Goal: Task Accomplishment & Management: Use online tool/utility

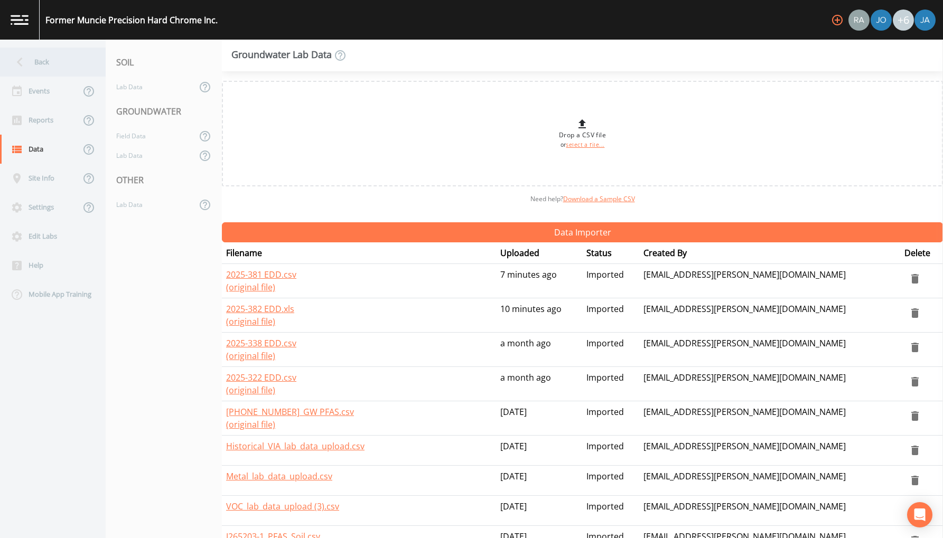
click at [40, 63] on div "Back" at bounding box center [47, 62] width 95 height 29
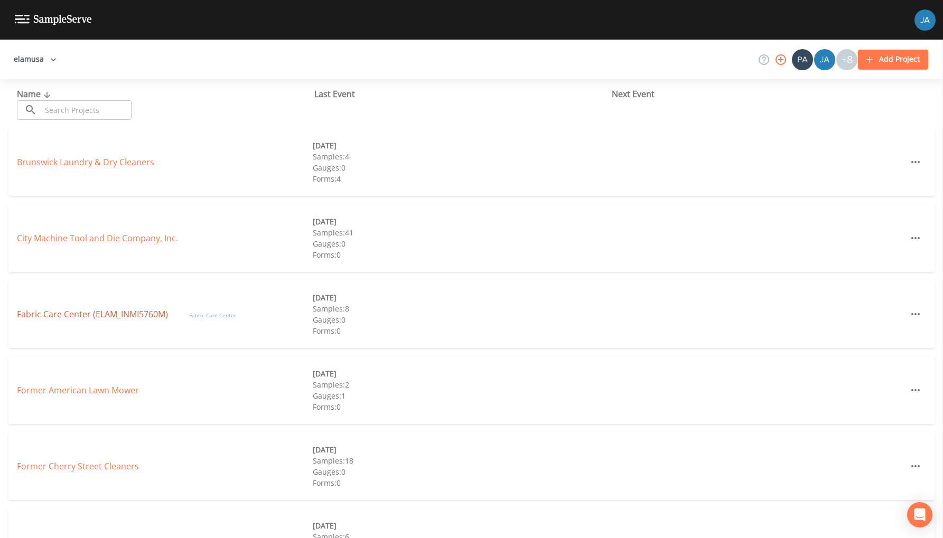
click at [72, 313] on link "Fabric Care Center (ELAM_INMI5760M)" at bounding box center [92, 314] width 151 height 12
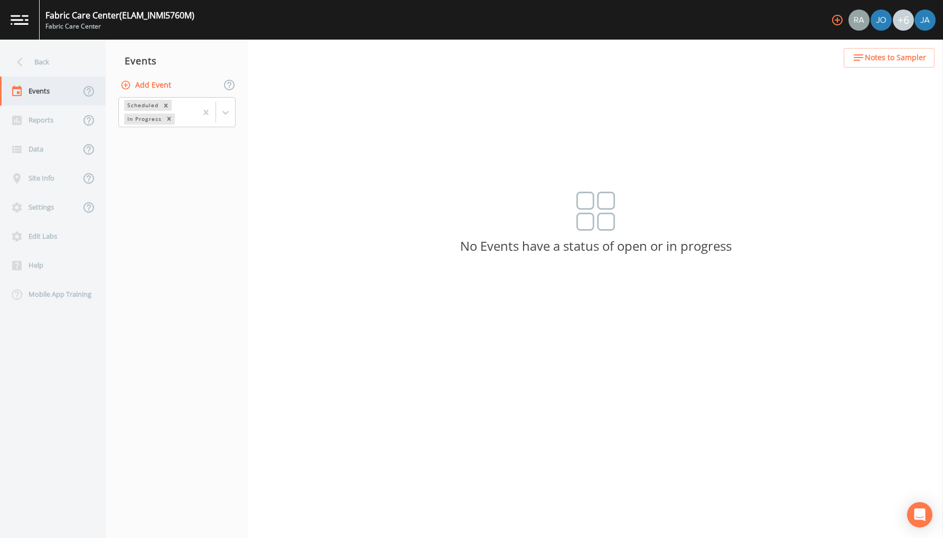
click at [49, 90] on div "Events" at bounding box center [40, 91] width 80 height 29
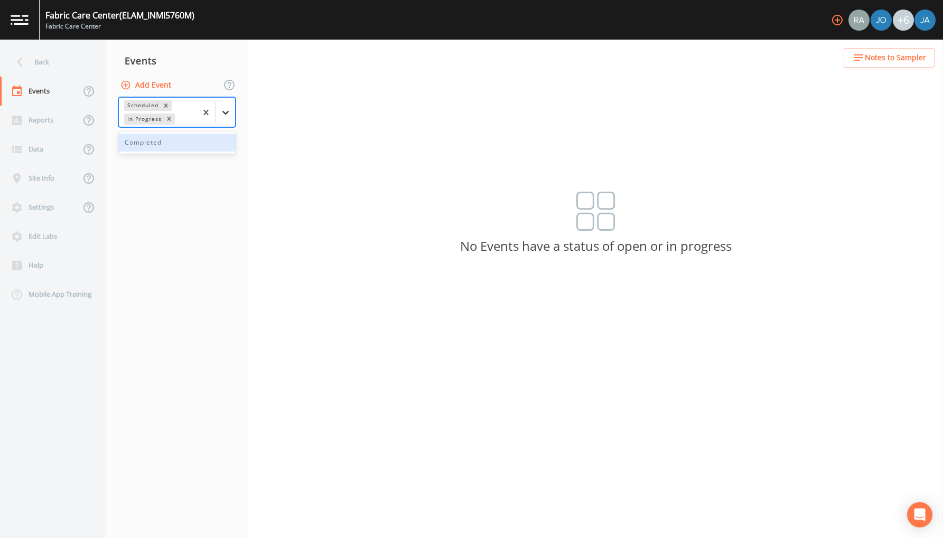
click at [227, 106] on div at bounding box center [225, 112] width 19 height 19
click at [165, 145] on div "Completed" at bounding box center [176, 143] width 117 height 18
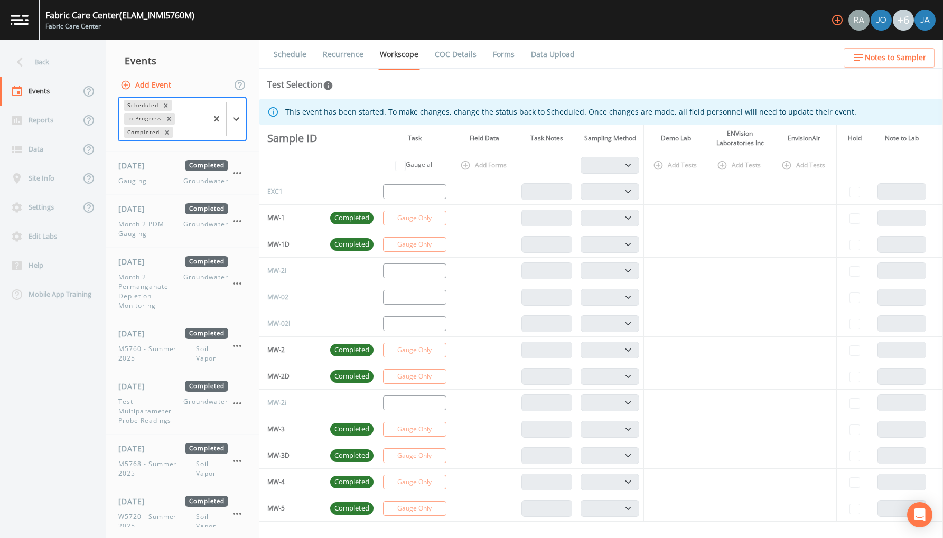
scroll to position [539, 0]
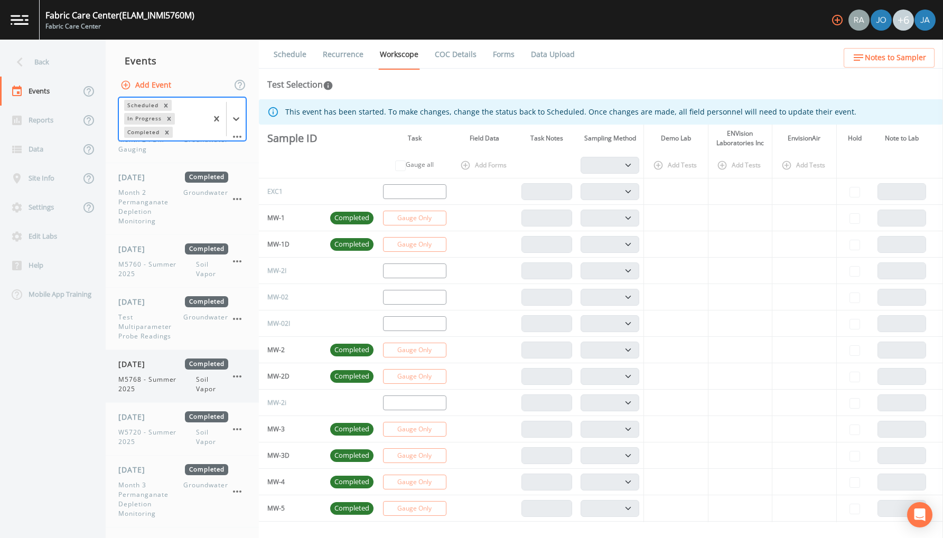
click at [157, 380] on span "M5768 - Summer 2025" at bounding box center [157, 384] width 78 height 19
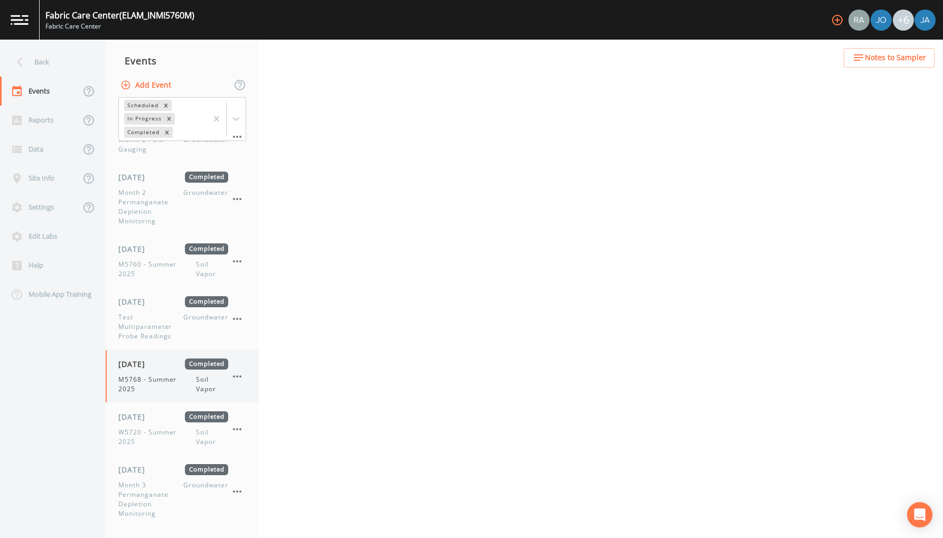
select select "c5bfc0a2-8365-4ab6-a941-dacac289f9c5"
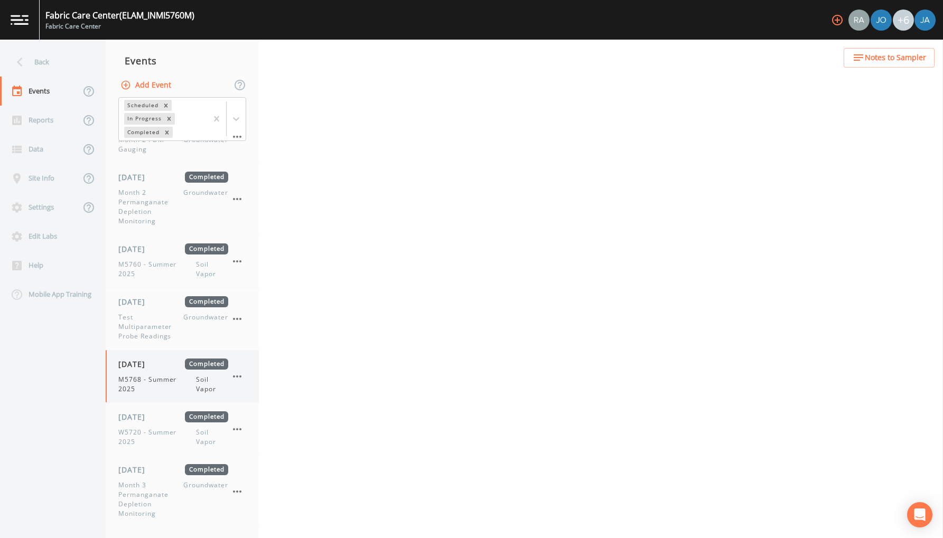
select select "c5bfc0a2-8365-4ab6-a941-dacac289f9c5"
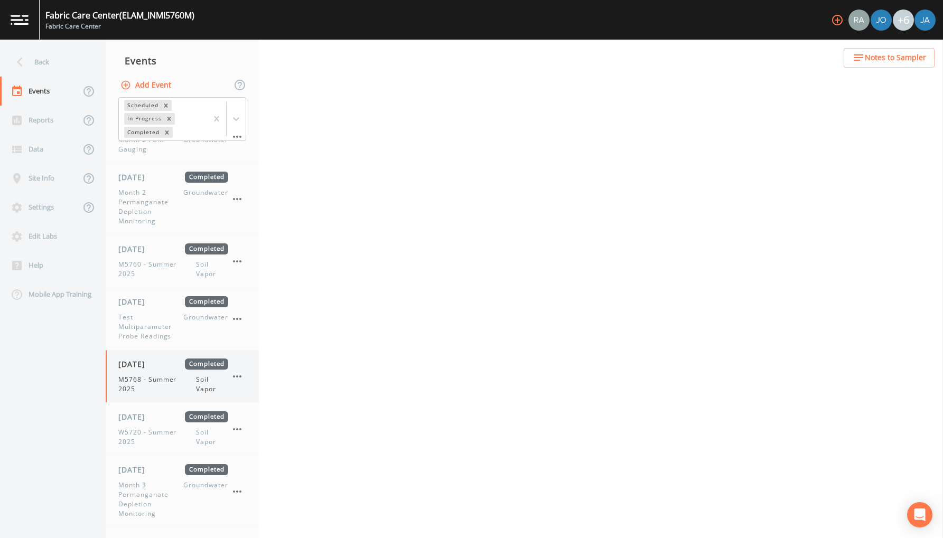
select select "c5bfc0a2-8365-4ab6-a941-dacac289f9c5"
select select "39a7257b-2ea6-42cf-8e06-a60b2581a02d"
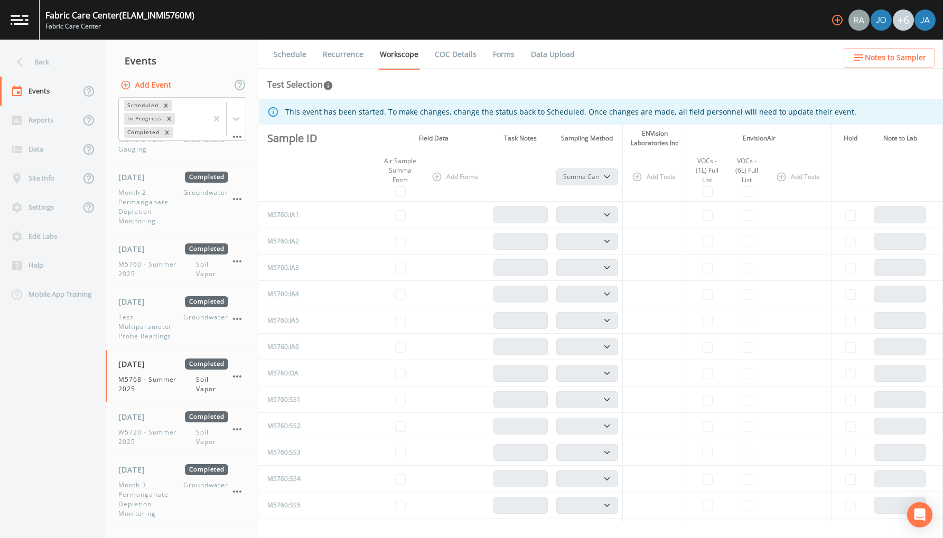
click at [548, 57] on link "Data Upload" at bounding box center [552, 55] width 47 height 30
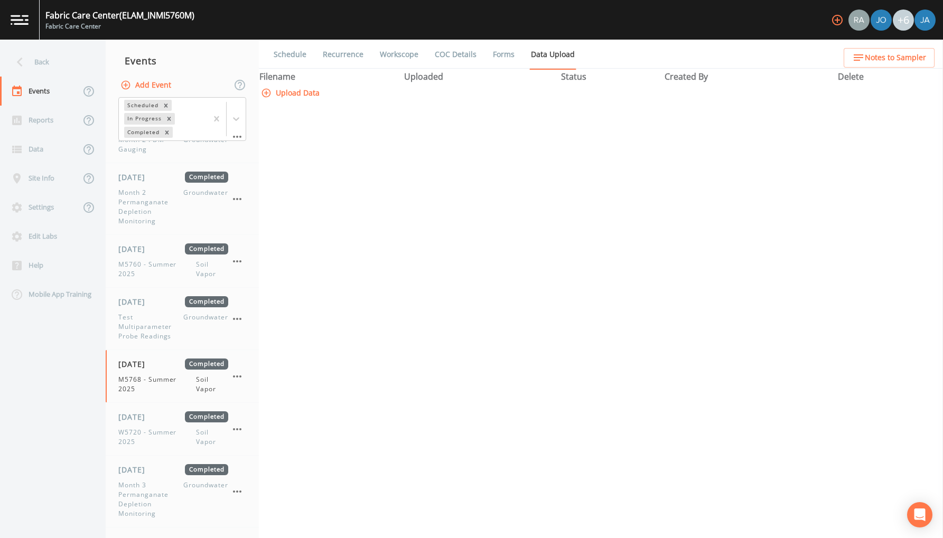
click at [294, 103] on button "Upload Data" at bounding box center [291, 93] width 65 height 20
click at [35, 72] on div "Back" at bounding box center [47, 62] width 95 height 29
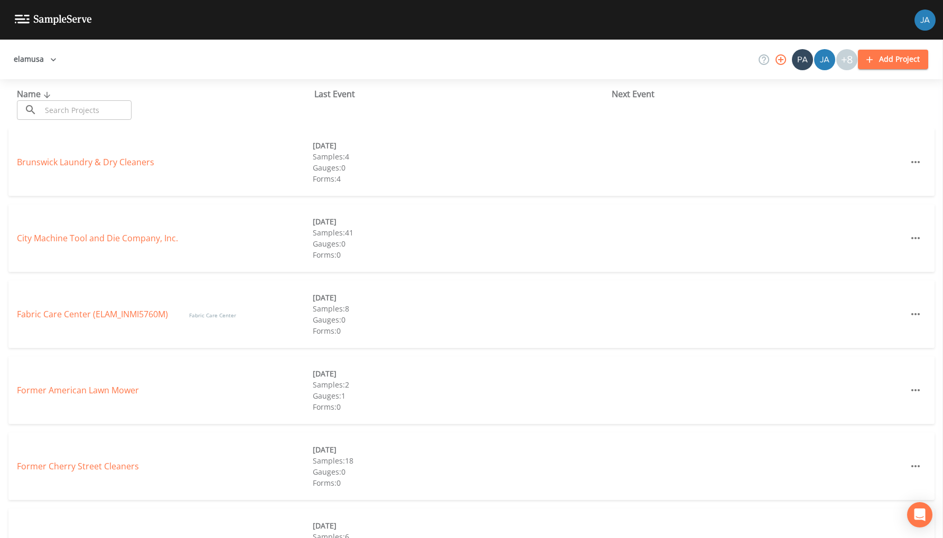
click at [80, 321] on div "Fabric Care Center (ELAM_INMI5760M) Fabric Care Center [DATE] Samples: 8 Gauges…" at bounding box center [471, 314] width 926 height 68
click at [80, 317] on link "Fabric Care Center (ELAM_INMI5760M)" at bounding box center [92, 314] width 151 height 12
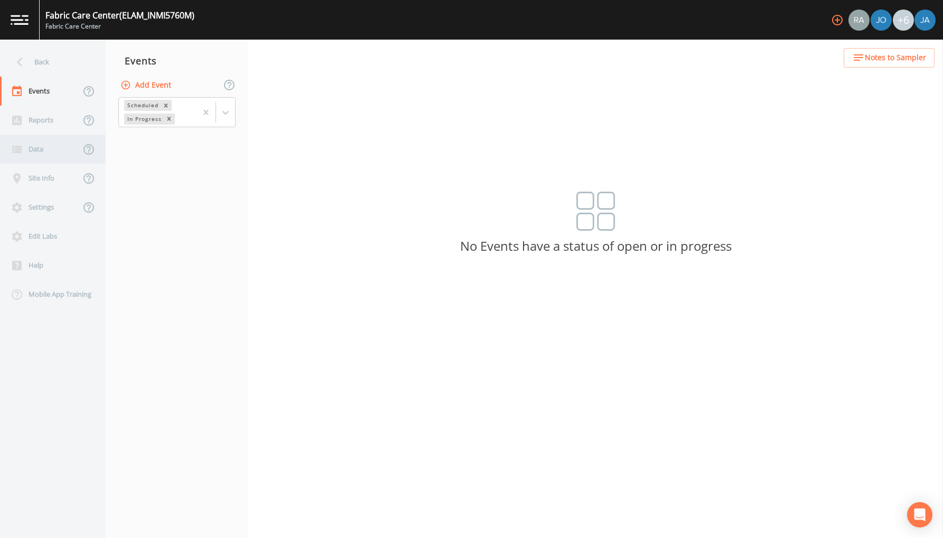
click at [44, 151] on div "Data" at bounding box center [40, 149] width 80 height 29
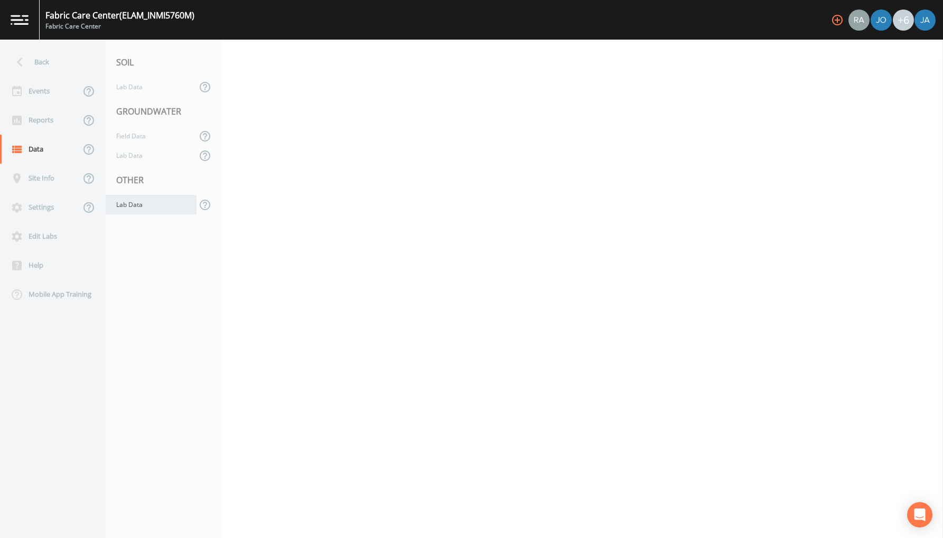
click at [125, 204] on div "Lab Data" at bounding box center [151, 205] width 91 height 20
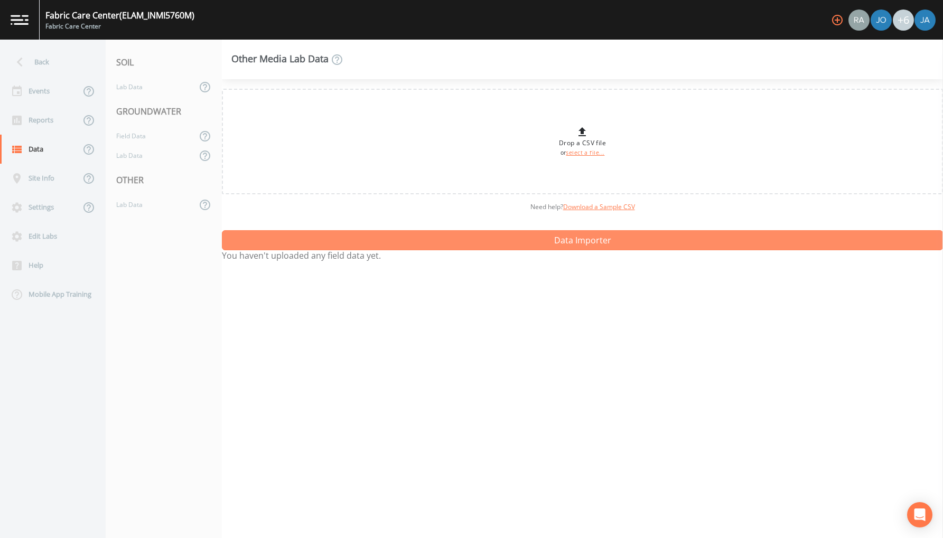
click at [333, 249] on button "Data Importer" at bounding box center [582, 240] width 721 height 20
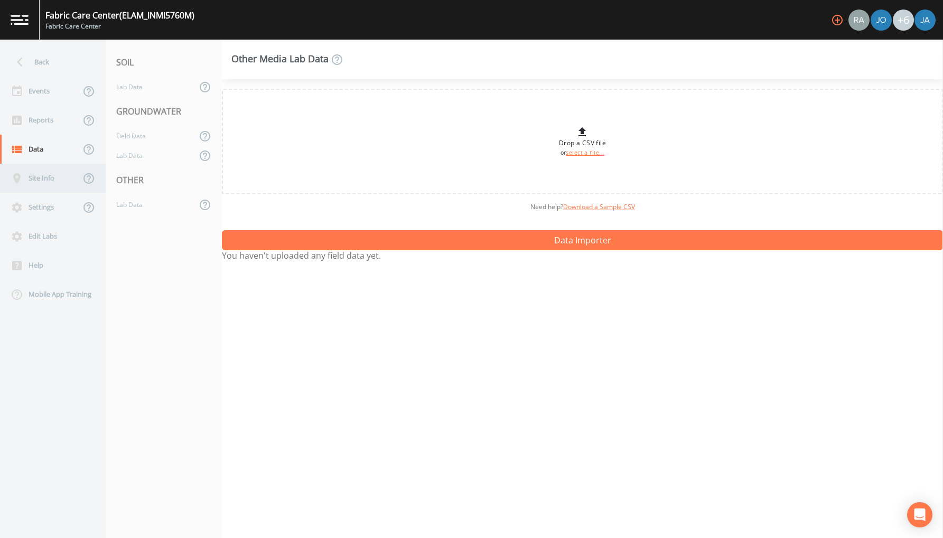
click at [37, 183] on div "Site Info" at bounding box center [40, 178] width 80 height 29
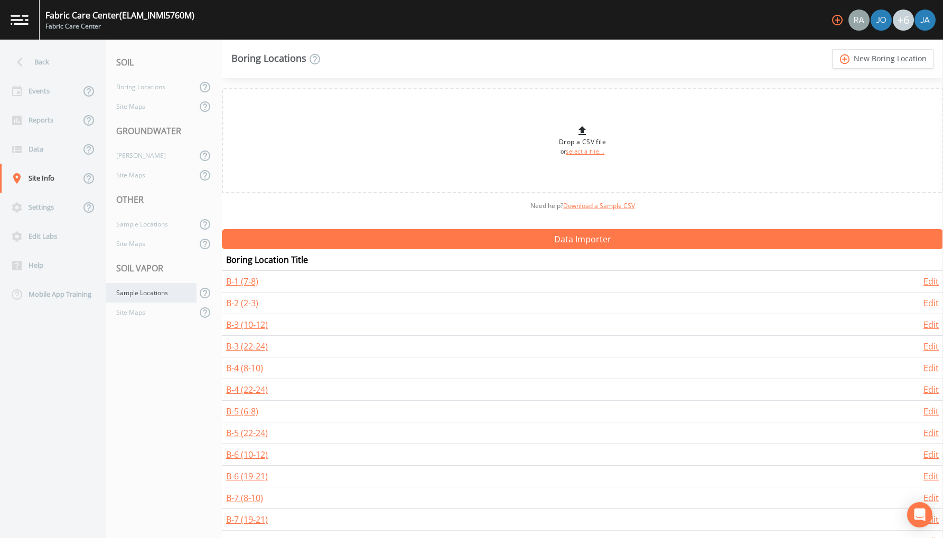
click at [131, 297] on div "Sample Locations" at bounding box center [151, 293] width 91 height 20
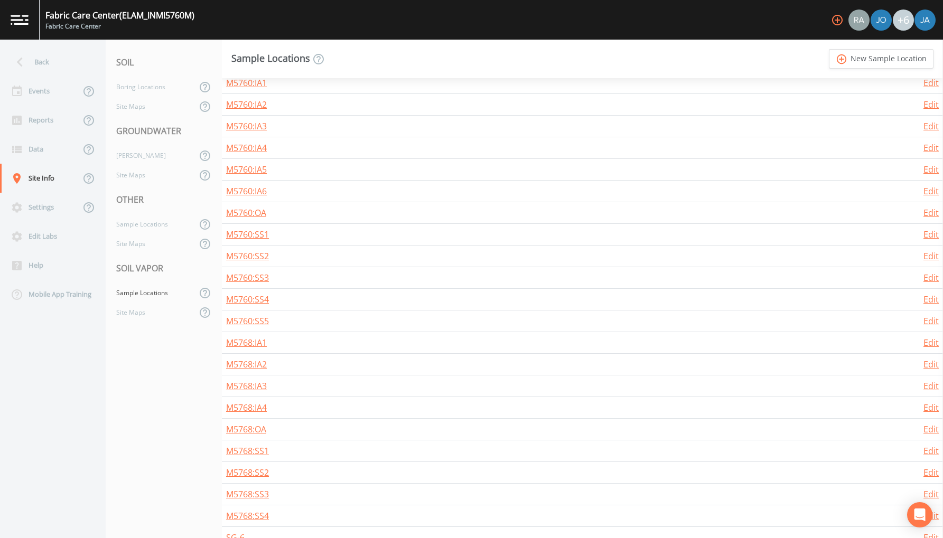
scroll to position [326, 0]
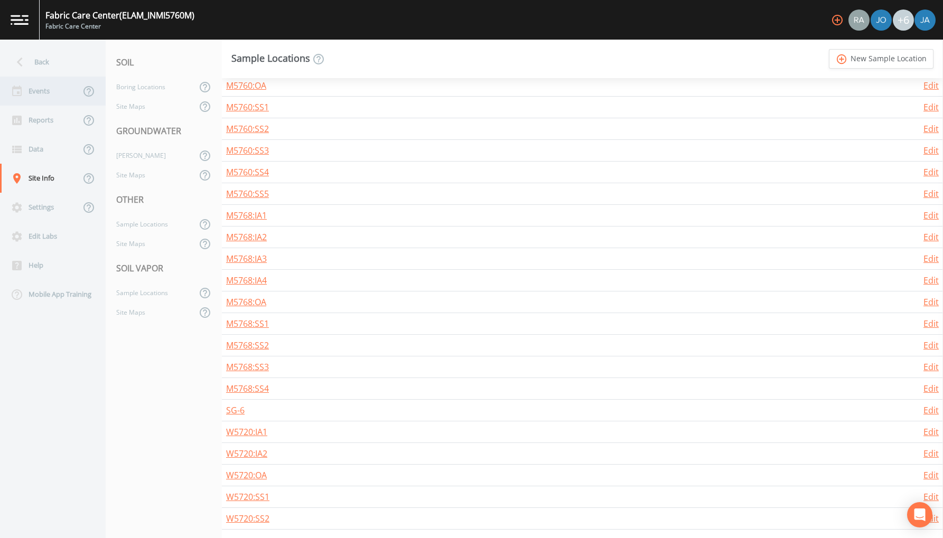
click at [37, 91] on div "Events" at bounding box center [40, 91] width 80 height 29
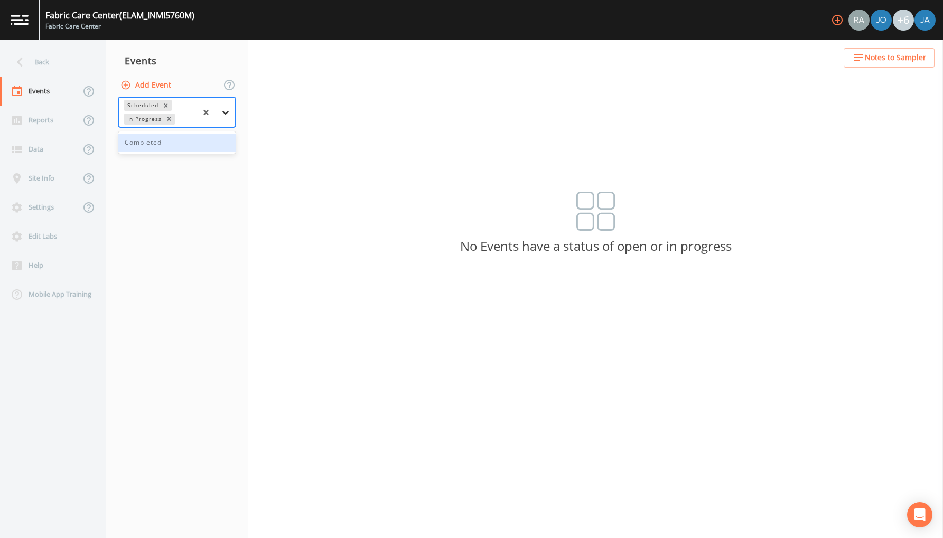
click at [227, 110] on icon at bounding box center [225, 112] width 11 height 11
click at [167, 144] on div "Completed" at bounding box center [176, 143] width 117 height 18
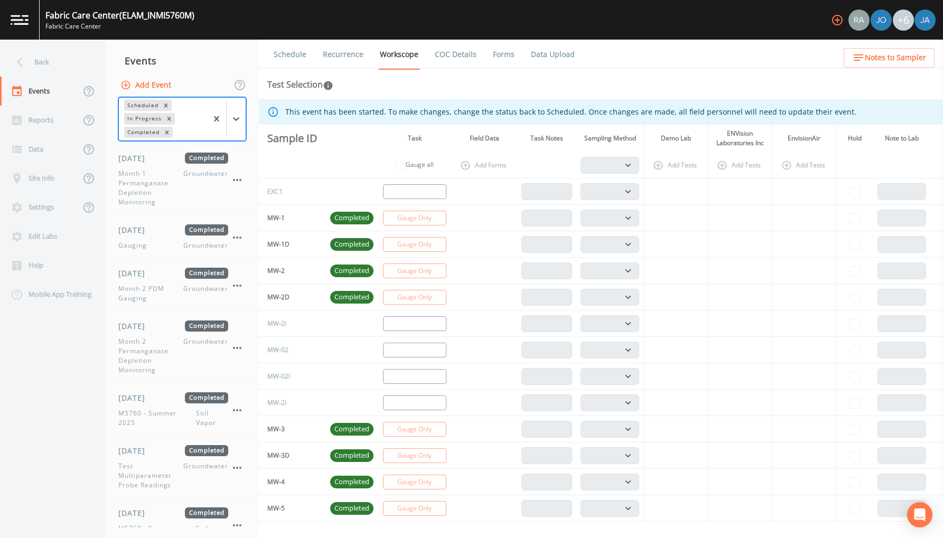
scroll to position [539, 0]
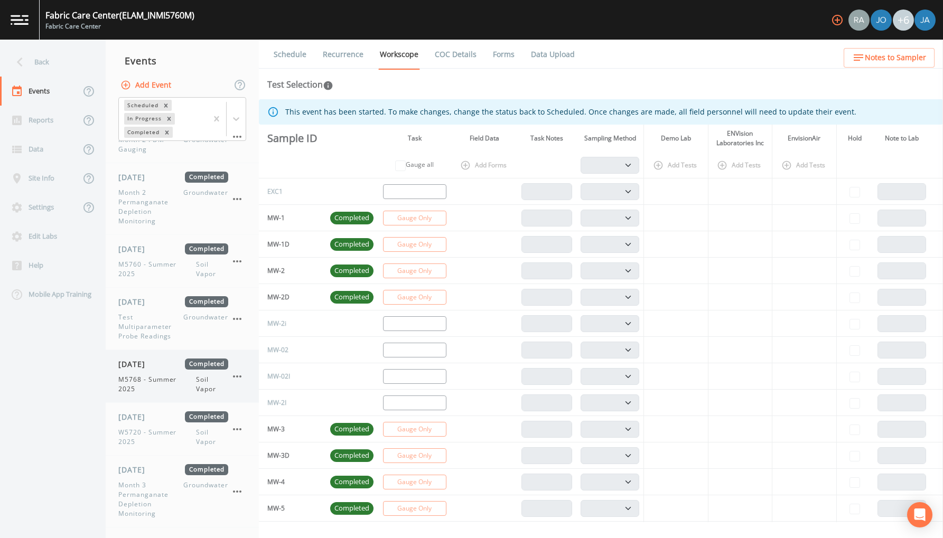
click at [148, 379] on span "M5768 - Summer 2025" at bounding box center [157, 384] width 78 height 19
select select "c5bfc0a2-8365-4ab6-a941-dacac289f9c5"
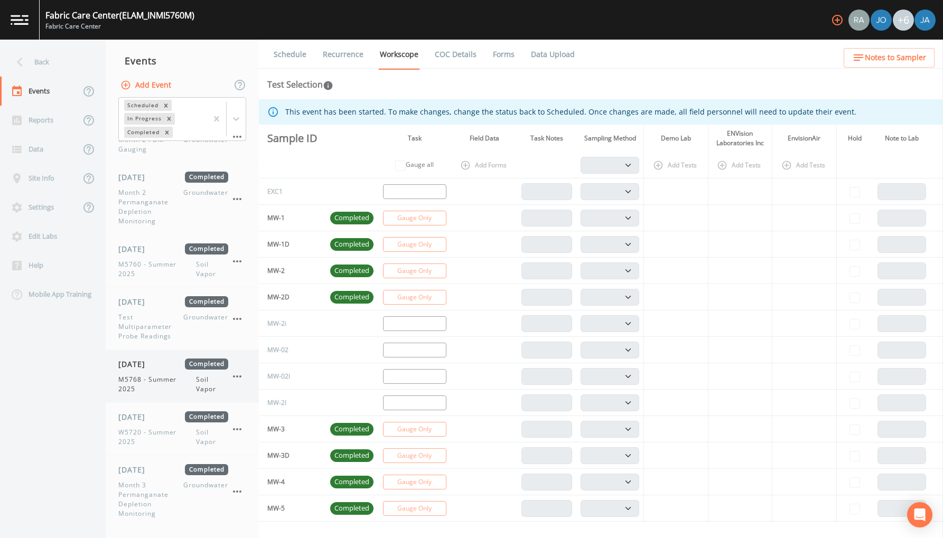
select select "c5bfc0a2-8365-4ab6-a941-dacac289f9c5"
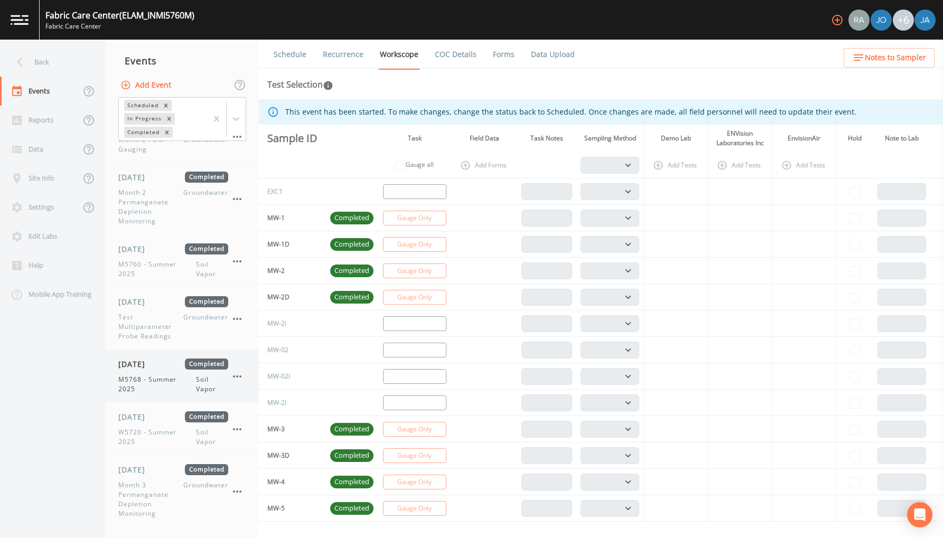
select select "c5bfc0a2-8365-4ab6-a941-dacac289f9c5"
select select "39a7257b-2ea6-42cf-8e06-a60b2581a02d"
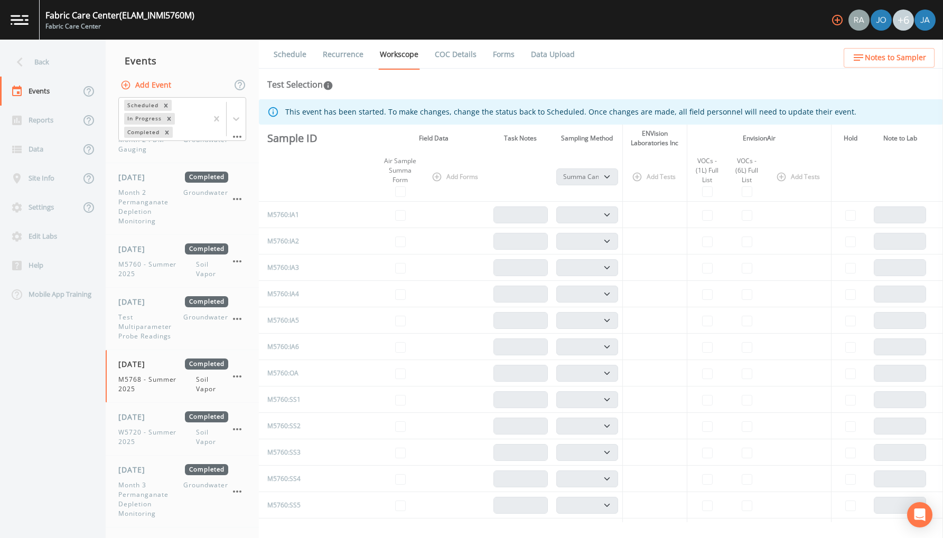
click at [548, 55] on link "Data Upload" at bounding box center [552, 55] width 47 height 30
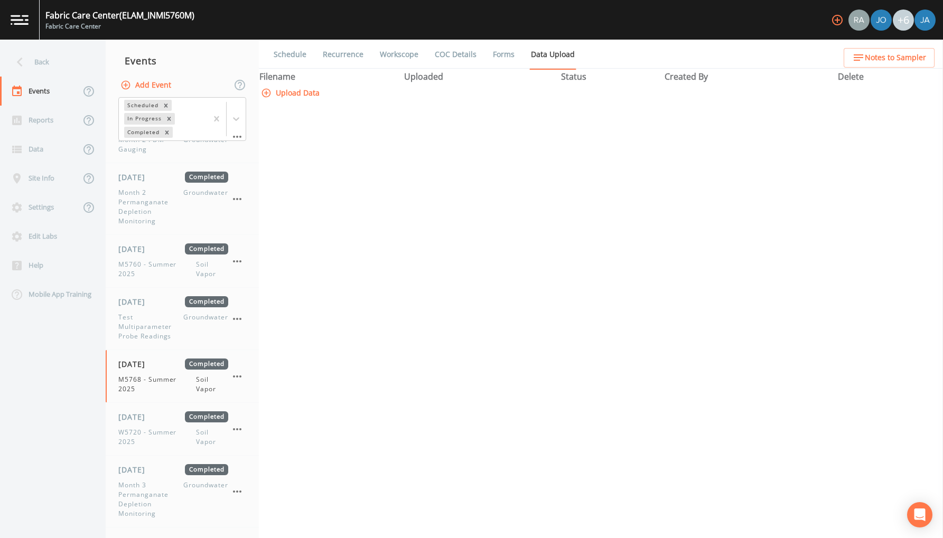
click at [293, 103] on button "Upload Data" at bounding box center [291, 93] width 65 height 20
click at [21, 65] on icon at bounding box center [20, 63] width 6 height 10
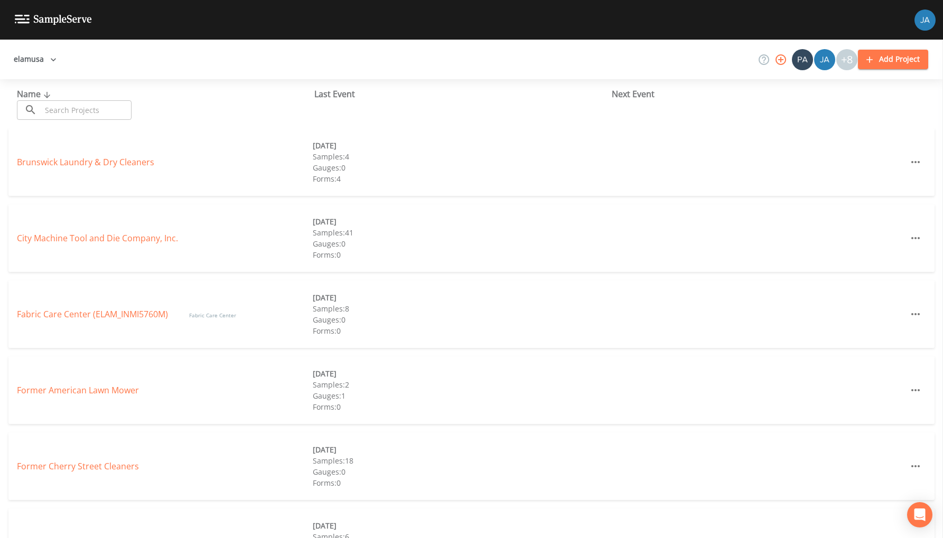
click at [62, 324] on div "Fabric Care Center (ELAM_INMI5760M) Fabric Care Center [DATE] Samples: 8 Gauges…" at bounding box center [471, 314] width 926 height 68
click at [63, 310] on link "Fabric Care Center (ELAM_INMI5760M)" at bounding box center [92, 314] width 151 height 12
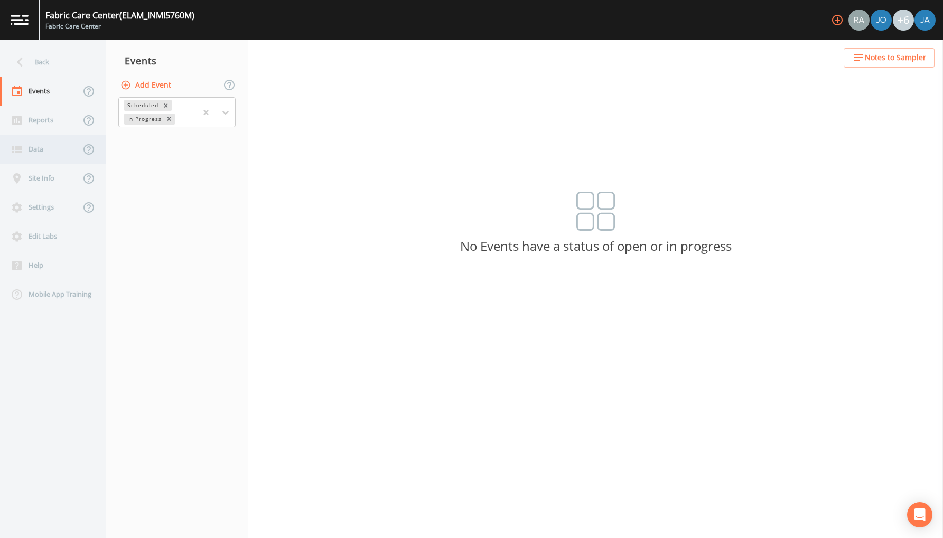
click at [32, 150] on div "Data" at bounding box center [40, 149] width 80 height 29
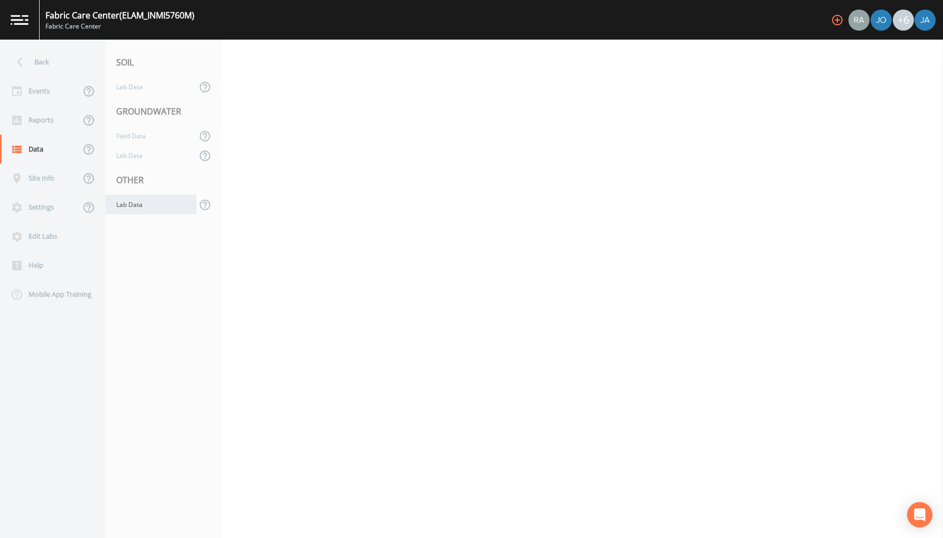
click at [127, 205] on div "Lab Data" at bounding box center [151, 205] width 91 height 20
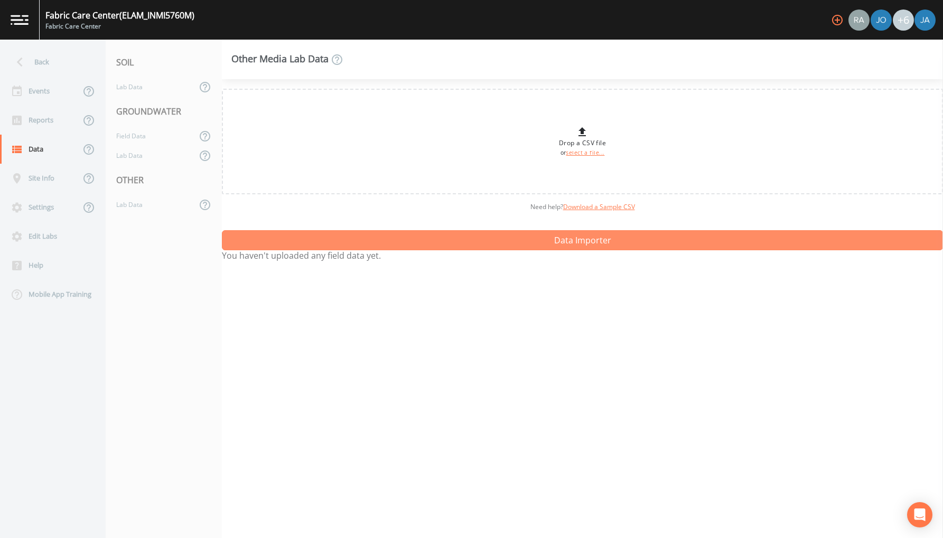
click at [344, 237] on button "Data Importer" at bounding box center [582, 240] width 721 height 20
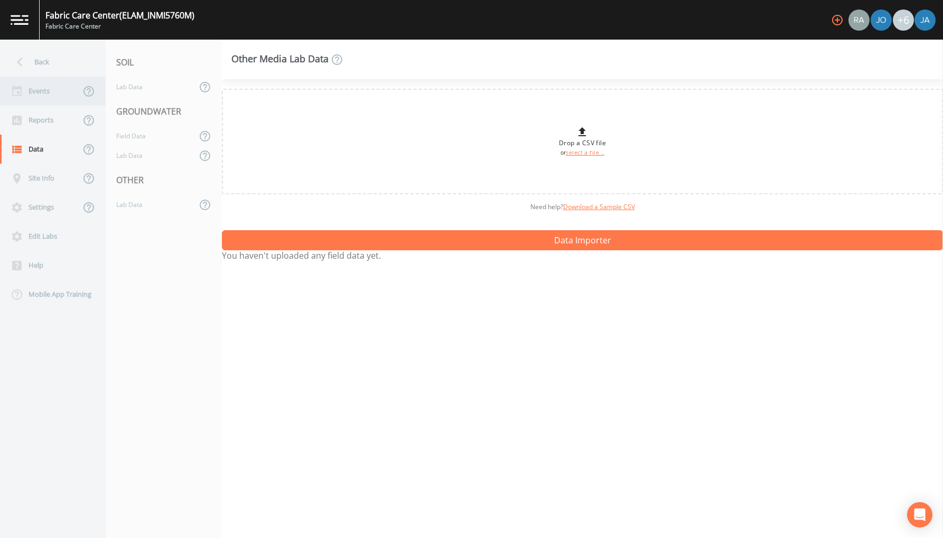
click at [32, 89] on div "Events" at bounding box center [40, 91] width 80 height 29
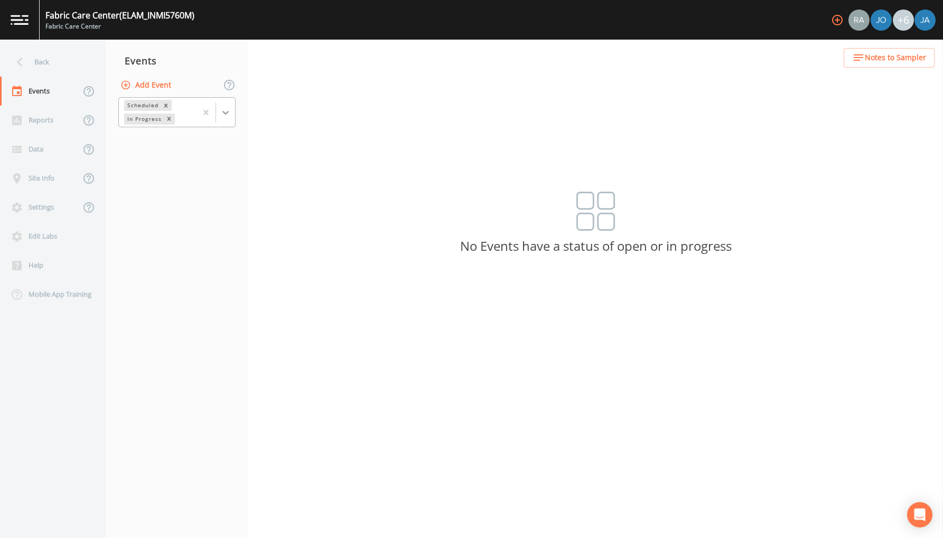
click at [232, 110] on div at bounding box center [225, 112] width 19 height 19
click at [201, 135] on div "Completed" at bounding box center [176, 143] width 117 height 18
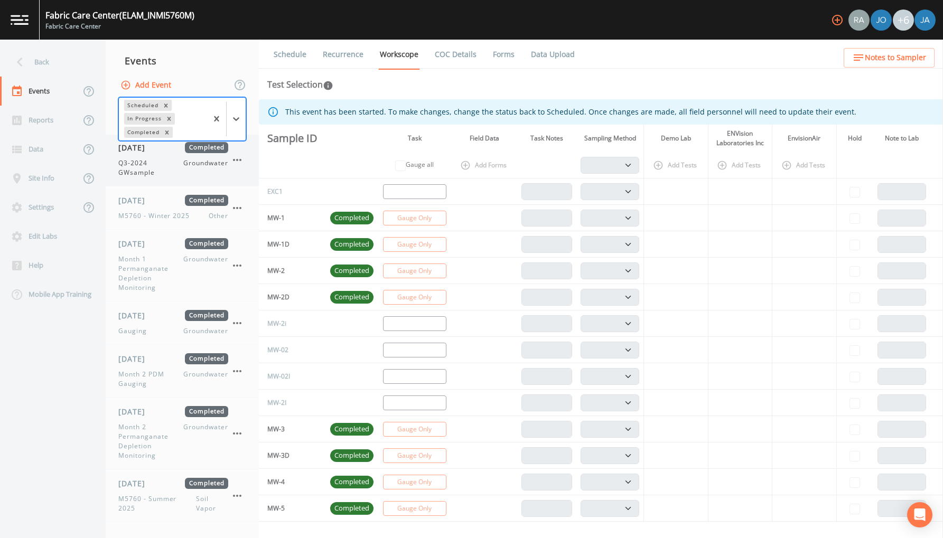
scroll to position [539, 0]
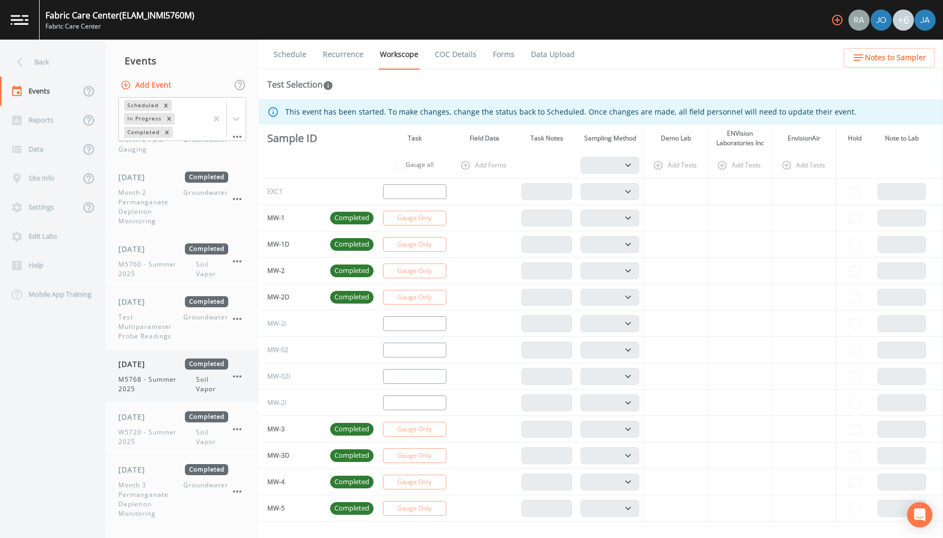
click at [144, 381] on span "M5768 - Summer 2025" at bounding box center [157, 384] width 78 height 19
select select "c5bfc0a2-8365-4ab6-a941-dacac289f9c5"
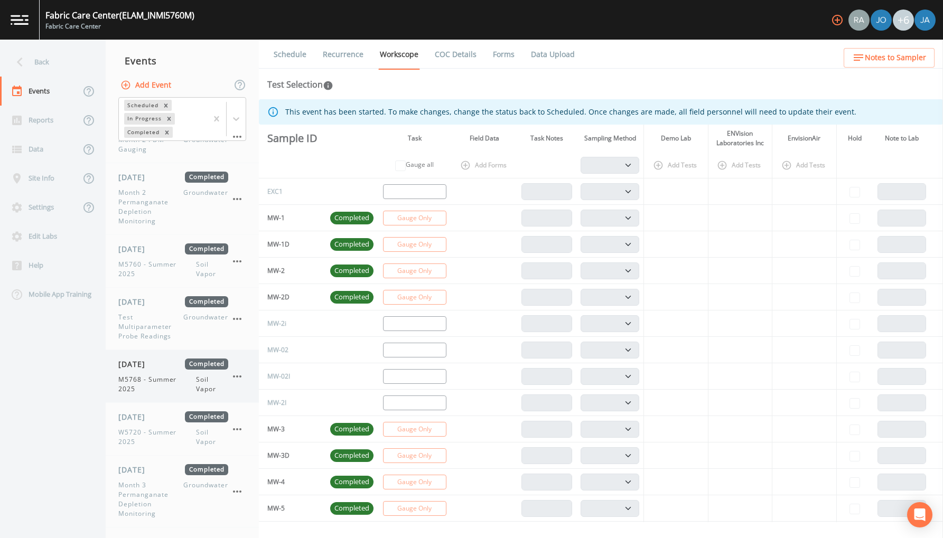
select select "c5bfc0a2-8365-4ab6-a941-dacac289f9c5"
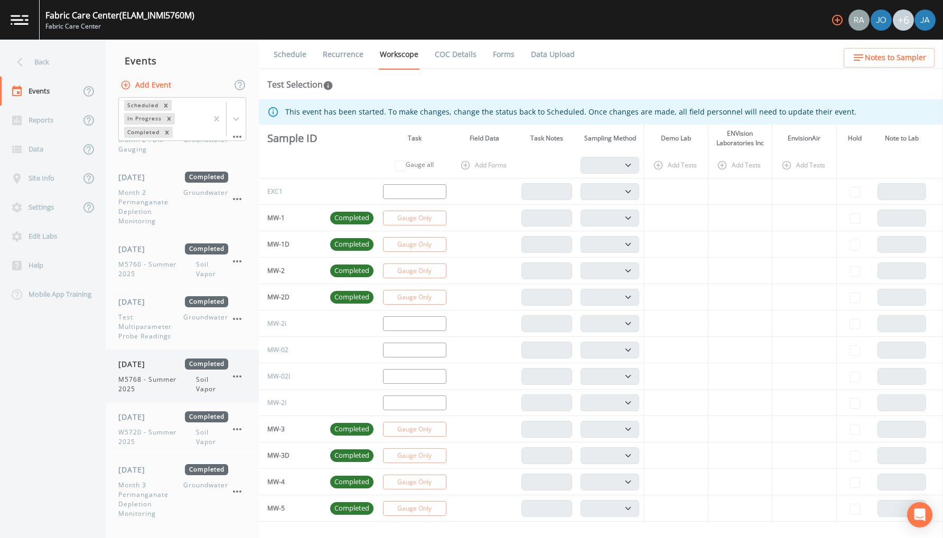
select select "c5bfc0a2-8365-4ab6-a941-dacac289f9c5"
select select "39a7257b-2ea6-42cf-8e06-a60b2581a02d"
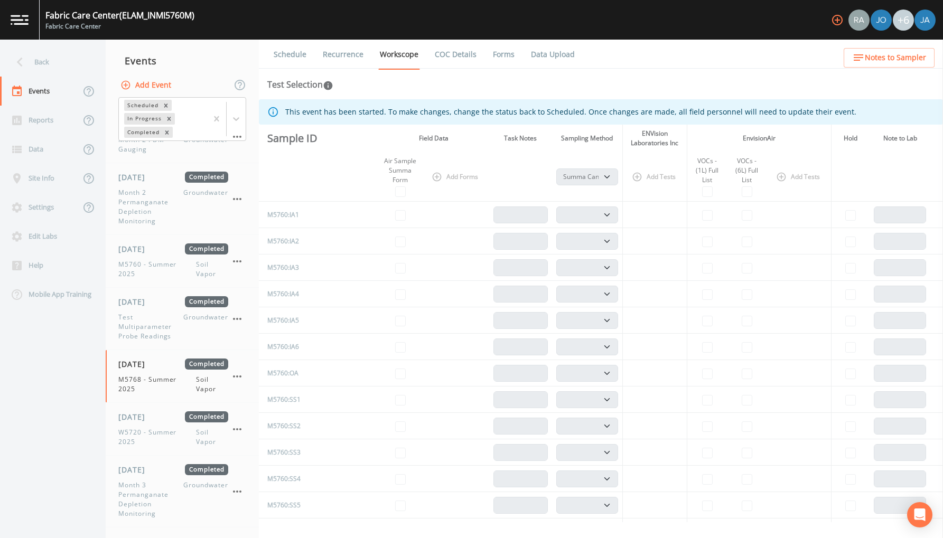
click at [559, 55] on link "Data Upload" at bounding box center [552, 55] width 47 height 30
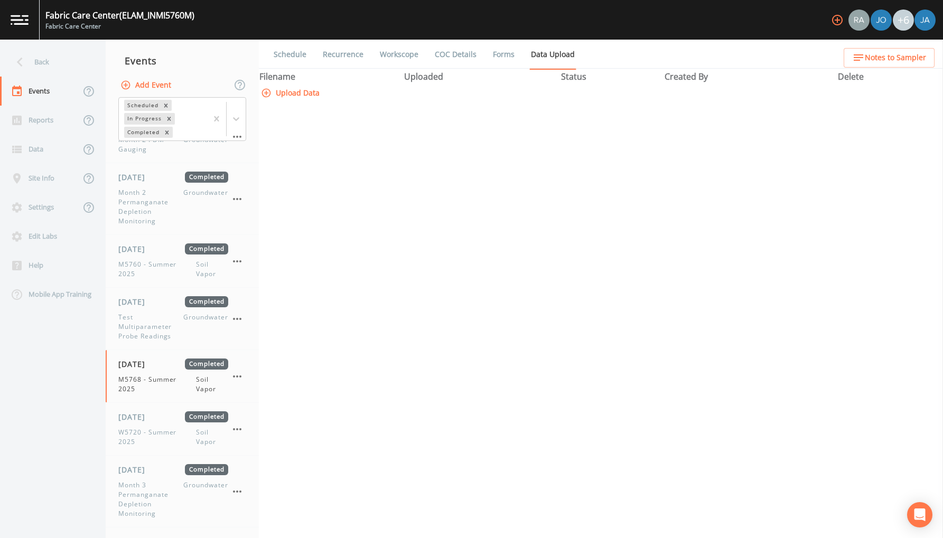
click at [295, 103] on button "Upload Data" at bounding box center [291, 93] width 65 height 20
click at [36, 67] on div "Back" at bounding box center [47, 62] width 95 height 29
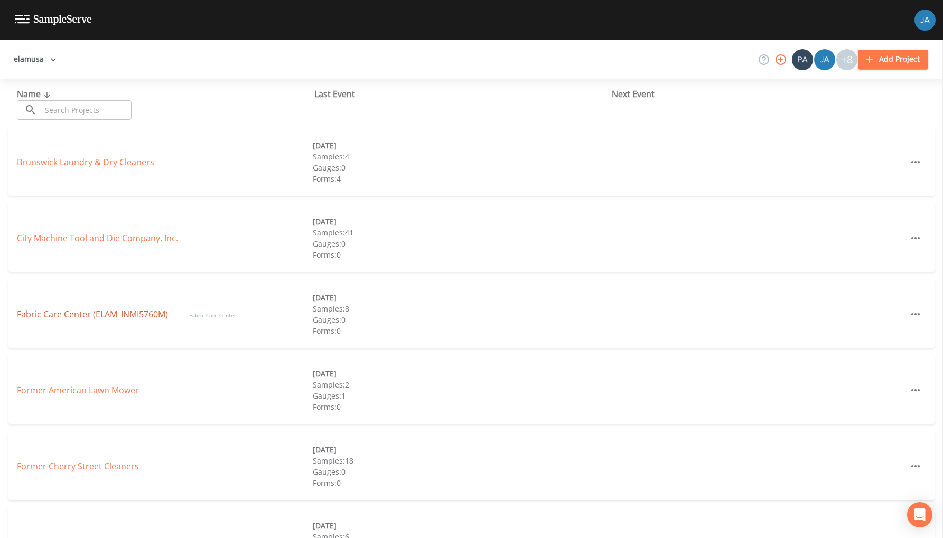
click at [34, 313] on link "Fabric Care Center (ELAM_INMI5760M)" at bounding box center [92, 314] width 151 height 12
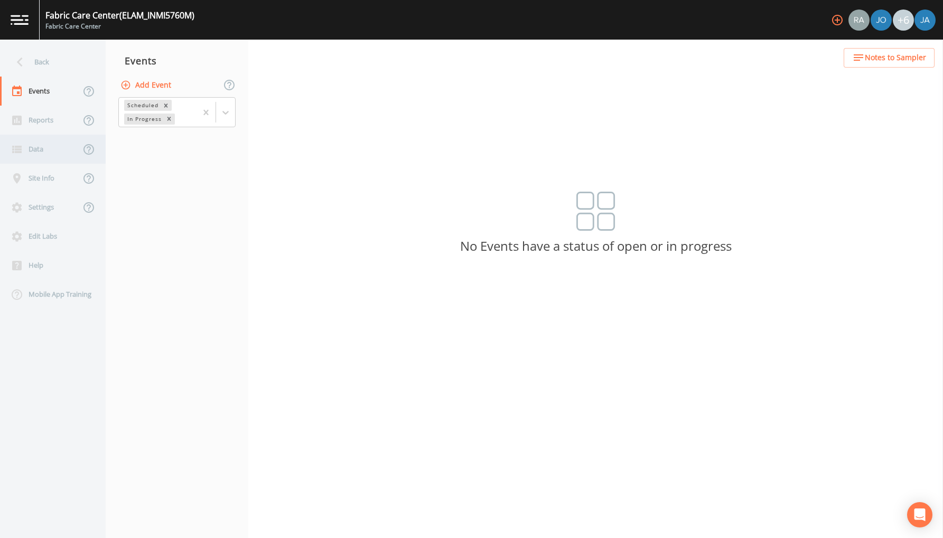
click at [35, 149] on div "Data" at bounding box center [40, 149] width 80 height 29
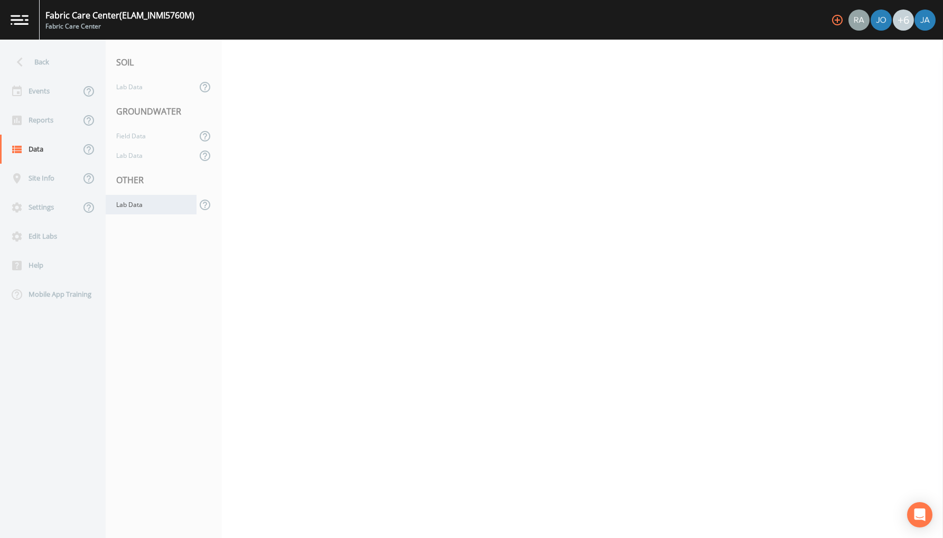
click at [123, 207] on div "Lab Data" at bounding box center [151, 205] width 91 height 20
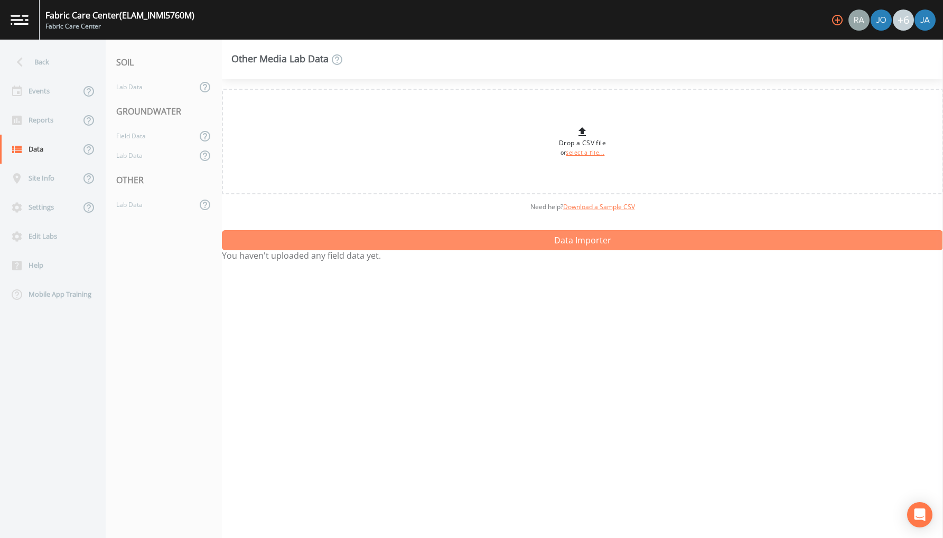
click at [376, 247] on button "Data Importer" at bounding box center [582, 240] width 721 height 20
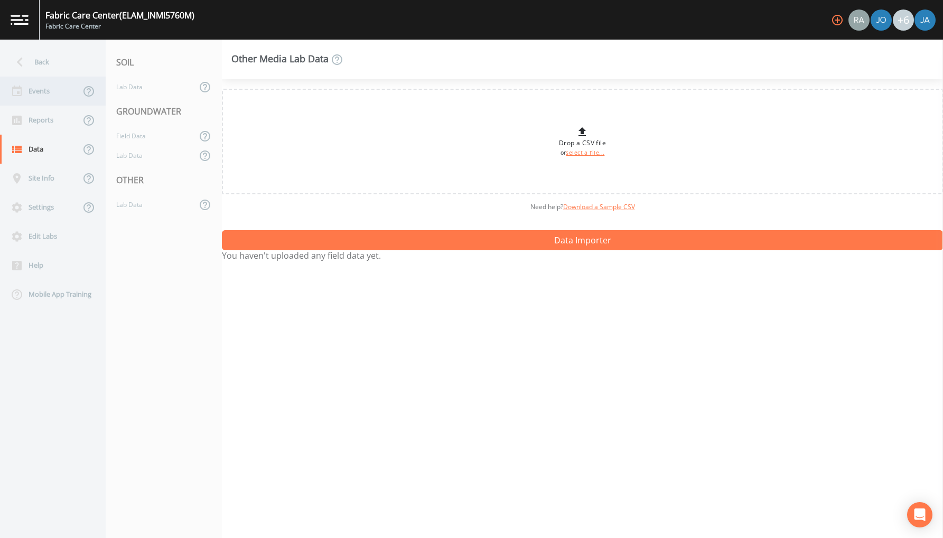
click at [41, 93] on div "Events" at bounding box center [40, 91] width 80 height 29
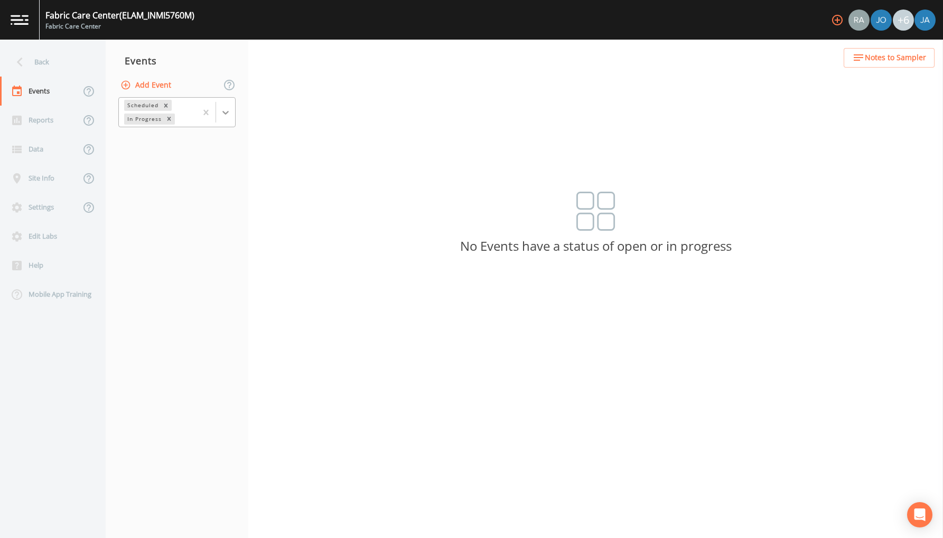
click at [226, 115] on icon at bounding box center [225, 112] width 11 height 11
click at [184, 144] on div "Completed" at bounding box center [176, 143] width 117 height 18
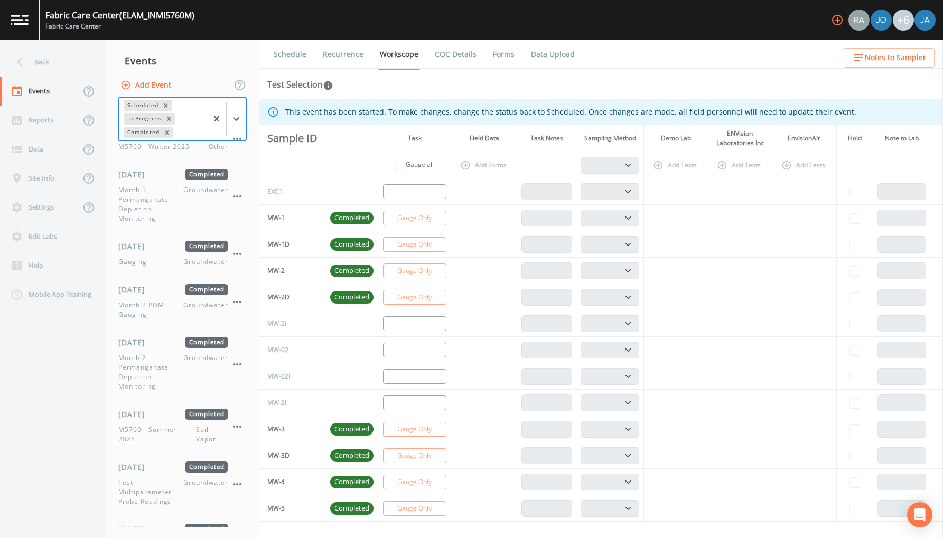
scroll to position [539, 0]
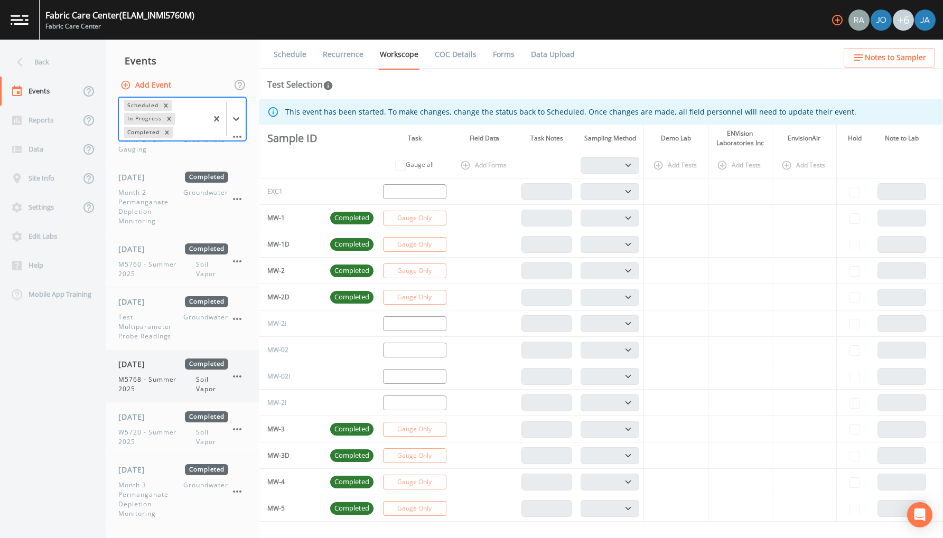
click at [152, 381] on span "M5768 - Summer 2025" at bounding box center [157, 384] width 78 height 19
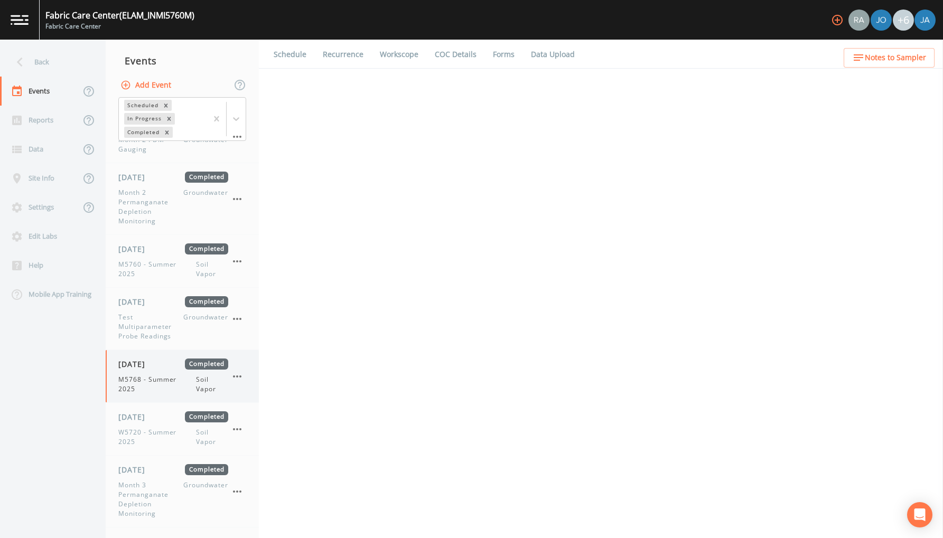
select select "c5bfc0a2-8365-4ab6-a941-dacac289f9c5"
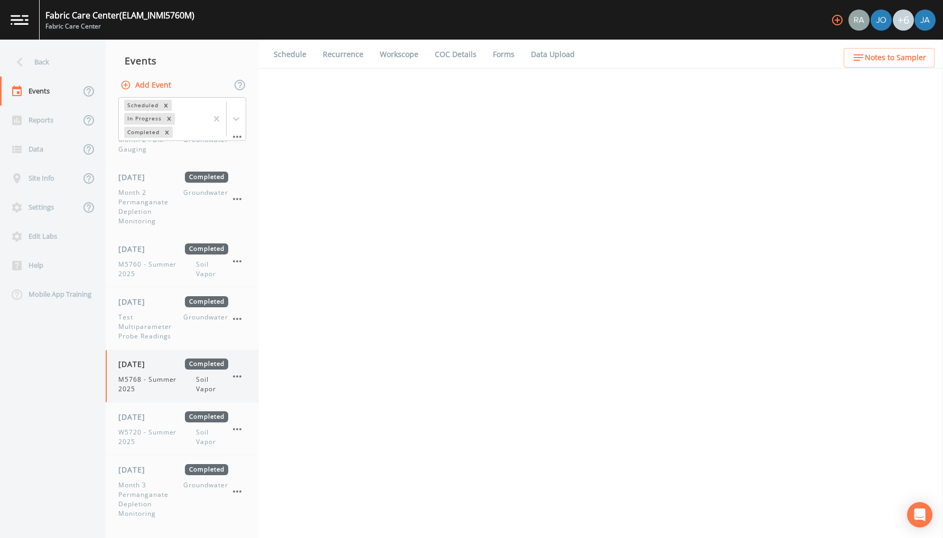
select select "c5bfc0a2-8365-4ab6-a941-dacac289f9c5"
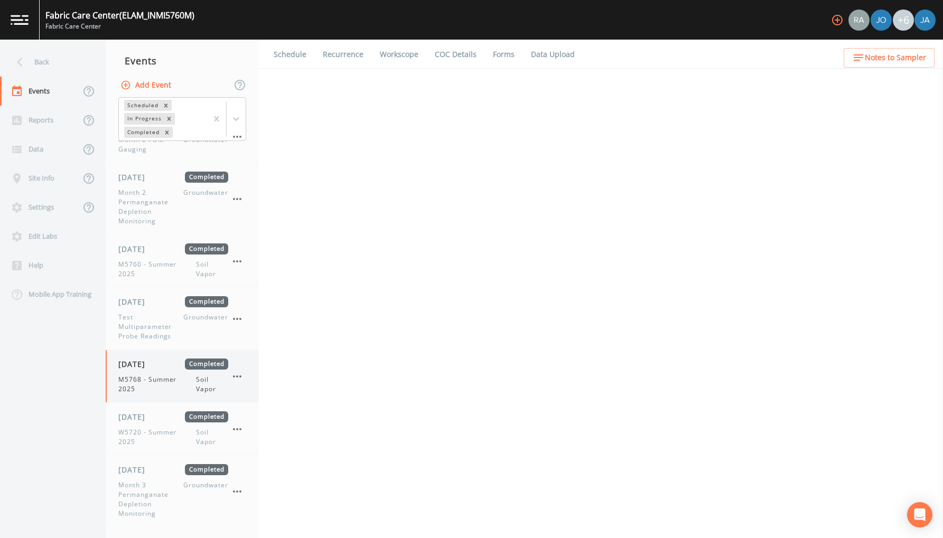
select select "c5bfc0a2-8365-4ab6-a941-dacac289f9c5"
select select "39a7257b-2ea6-42cf-8e06-a60b2581a02d"
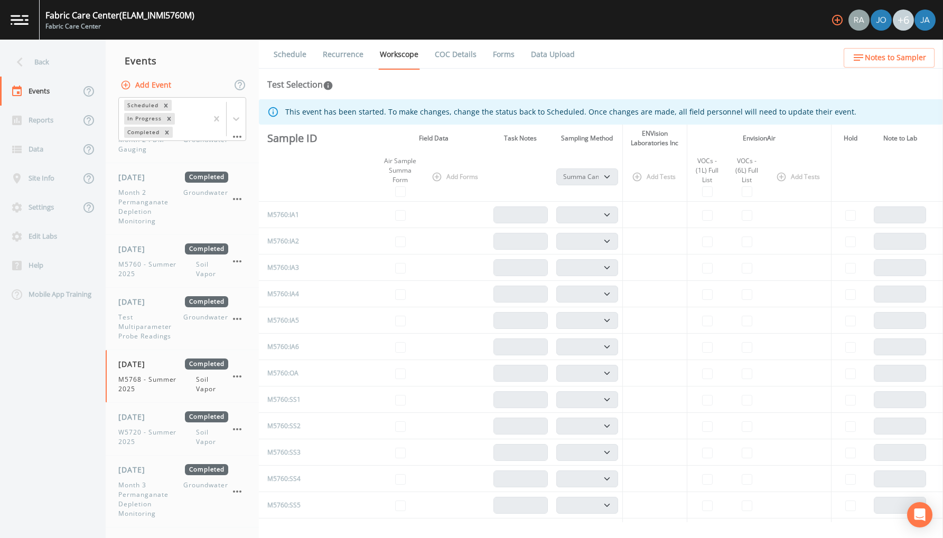
click at [548, 53] on link "Data Upload" at bounding box center [552, 55] width 47 height 30
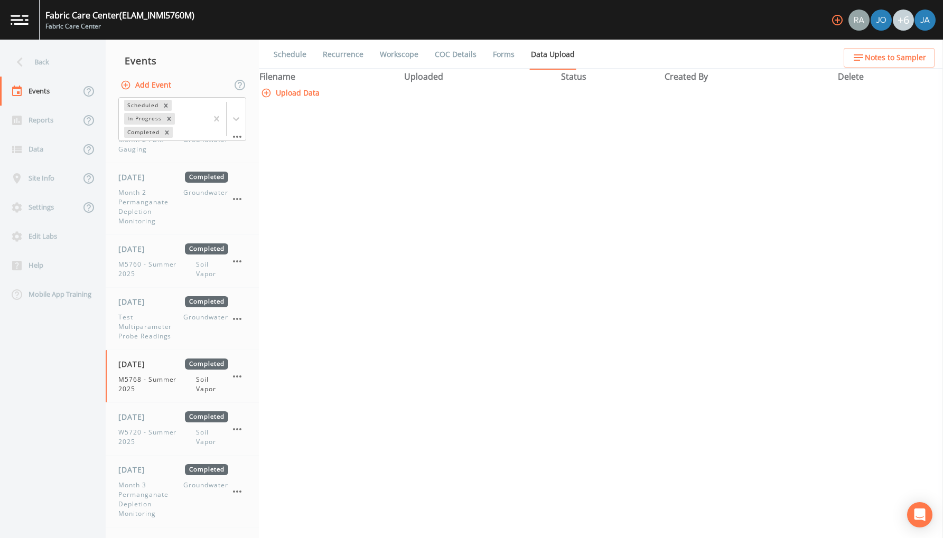
click at [302, 103] on button "Upload Data" at bounding box center [291, 93] width 65 height 20
click at [41, 60] on div "Back" at bounding box center [47, 62] width 95 height 29
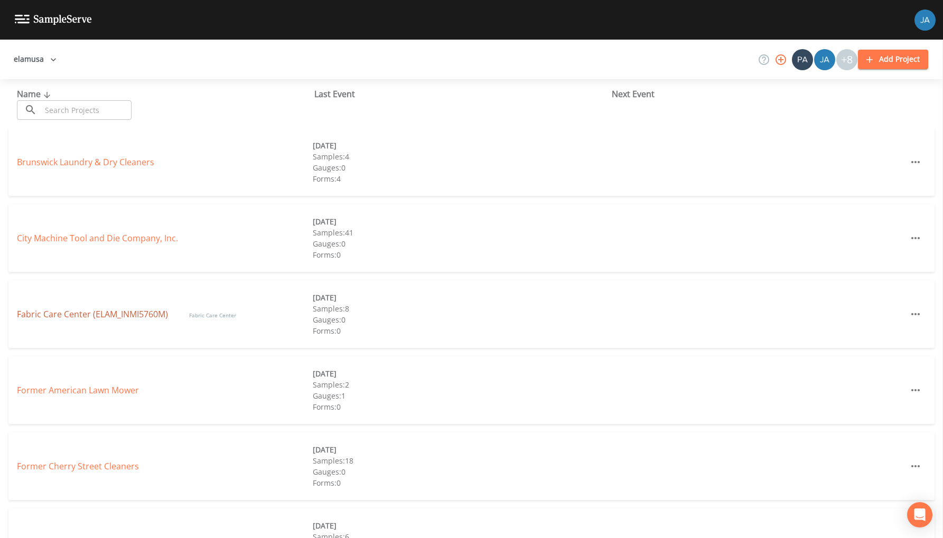
click at [48, 315] on link "Fabric Care Center (ELAM_INMI5760M)" at bounding box center [92, 314] width 151 height 12
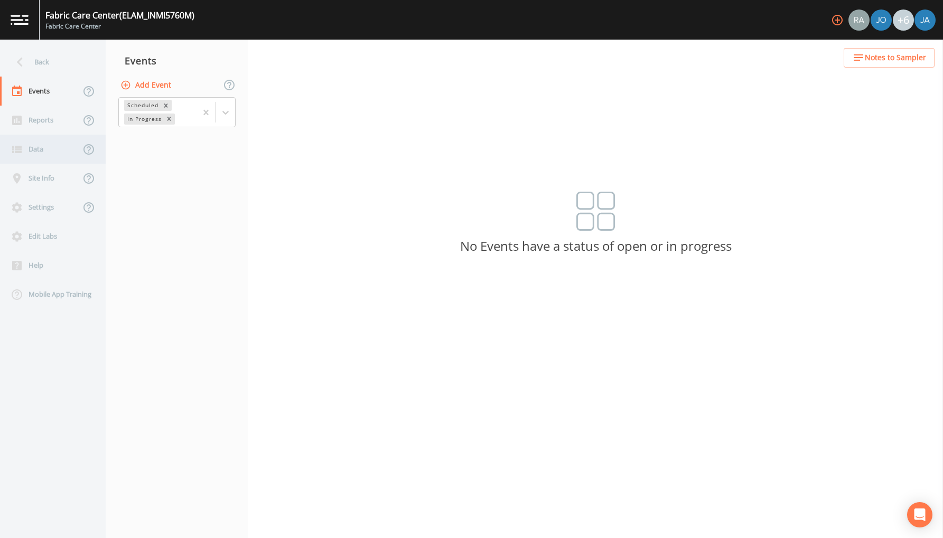
click at [48, 156] on div "Data" at bounding box center [40, 149] width 80 height 29
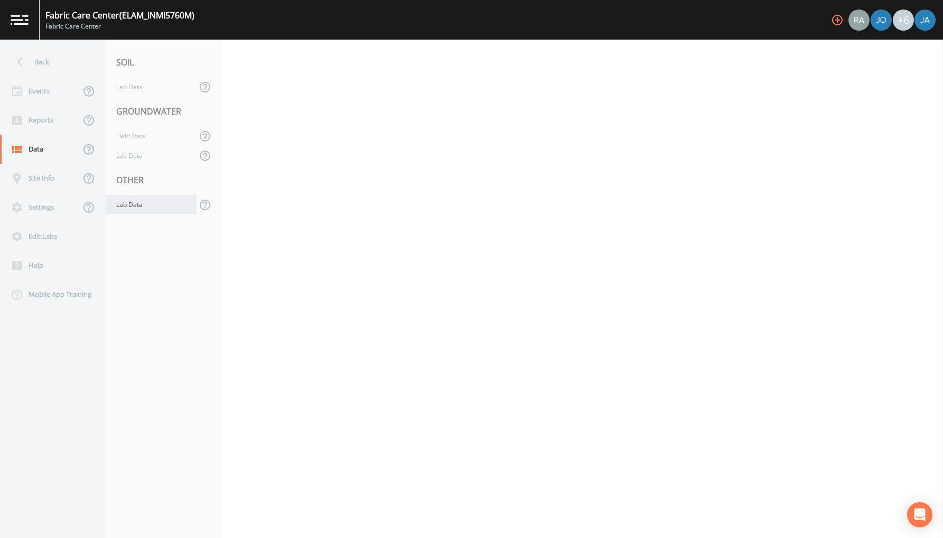
click at [121, 203] on div "Lab Data" at bounding box center [151, 205] width 91 height 20
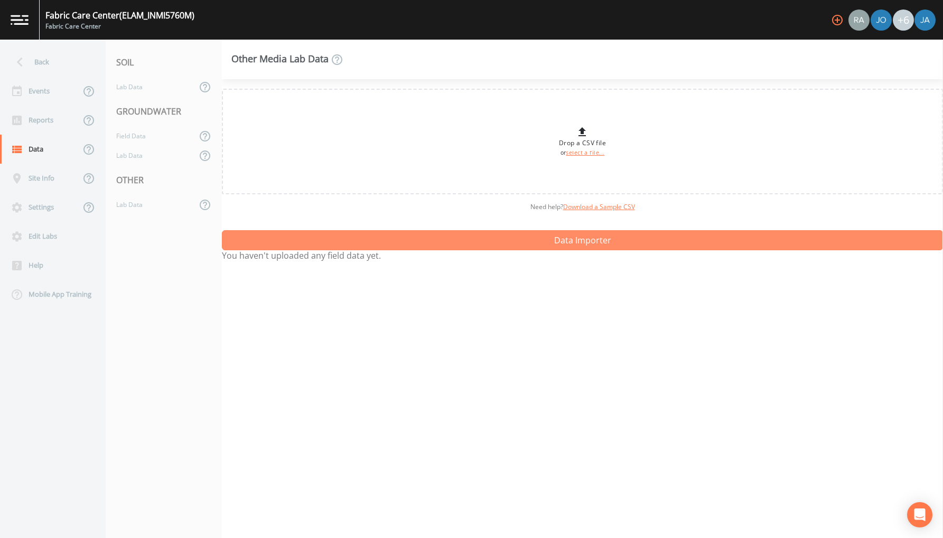
click at [452, 241] on button "Data Importer" at bounding box center [582, 240] width 721 height 20
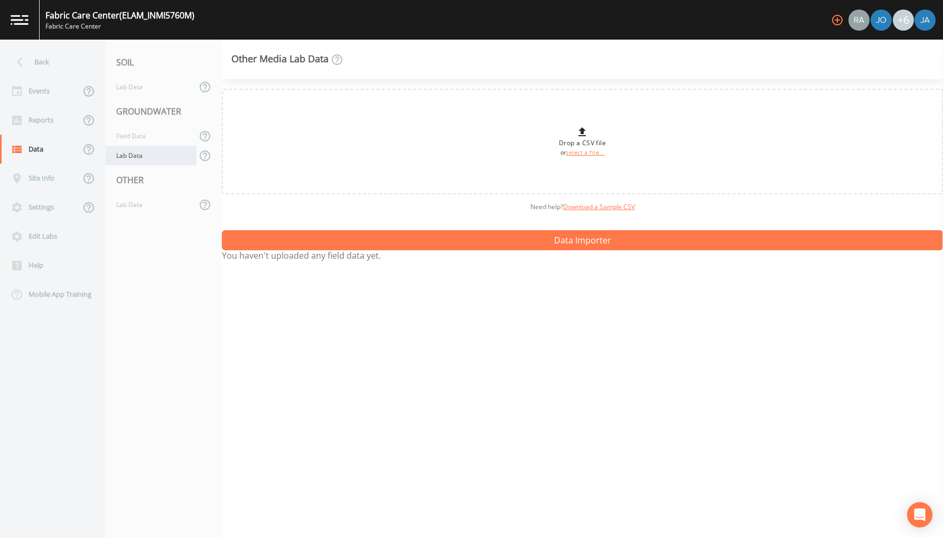
click at [136, 149] on div "Lab Data" at bounding box center [151, 156] width 91 height 20
